Goal: Find specific page/section: Find specific page/section

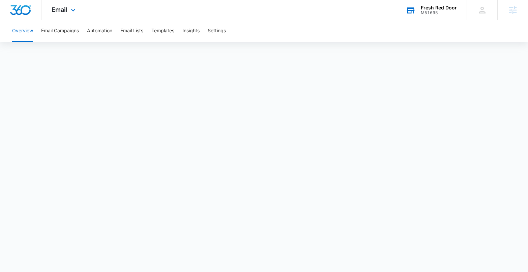
click at [440, 12] on div "M51695" at bounding box center [439, 12] width 36 height 5
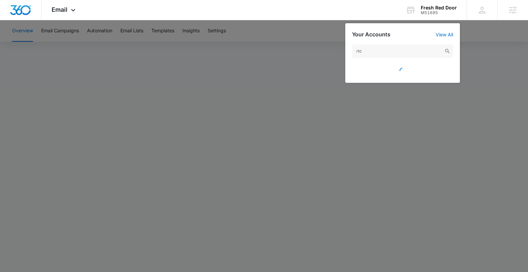
type input "rtc"
click at [404, 54] on input "rtc" at bounding box center [402, 51] width 101 height 13
drag, startPoint x: 385, startPoint y: 53, endPoint x: 326, endPoint y: 53, distance: 59.3
click at [342, 20] on nav "Email Apps Reputation Websites Forms CRM Email Social Payments POS Content Ads …" at bounding box center [264, 10] width 528 height 20
click at [439, 10] on div "M51695" at bounding box center [439, 12] width 36 height 5
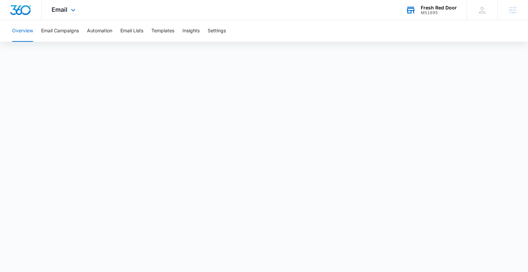
click at [435, 11] on div "M51695" at bounding box center [439, 12] width 36 height 5
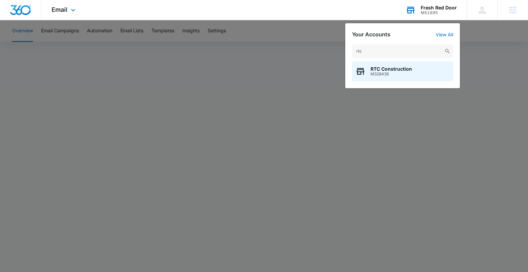
click at [380, 50] on input "rtc" at bounding box center [402, 51] width 101 height 13
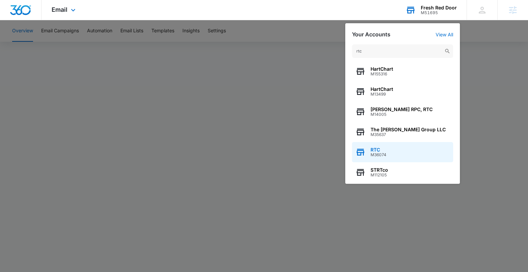
type input "rtc"
click at [393, 150] on div "RTC M36074" at bounding box center [402, 152] width 101 height 20
